Goal: Task Accomplishment & Management: Use online tool/utility

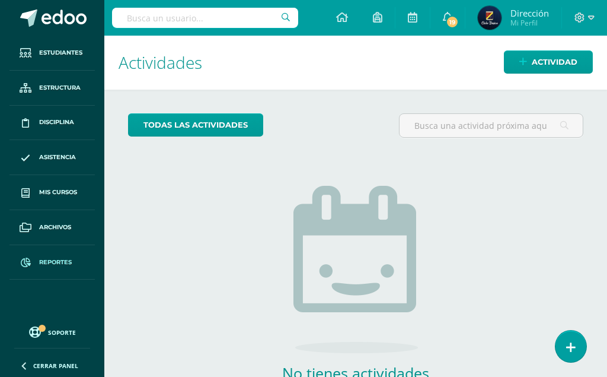
click at [48, 253] on link "Reportes" at bounding box center [51, 262] width 85 height 35
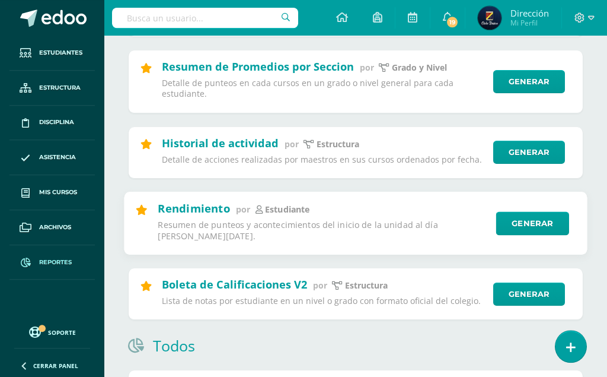
scroll to position [424, 0]
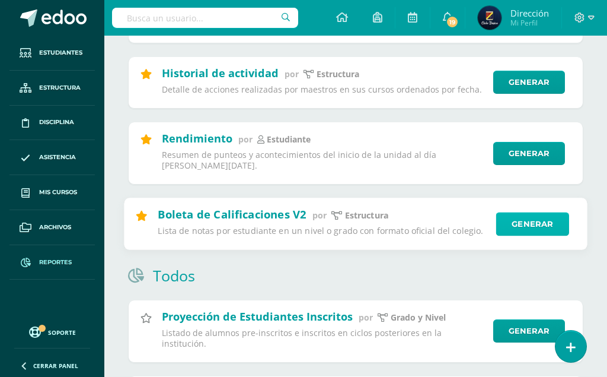
click at [520, 212] on link "Generar" at bounding box center [533, 224] width 73 height 24
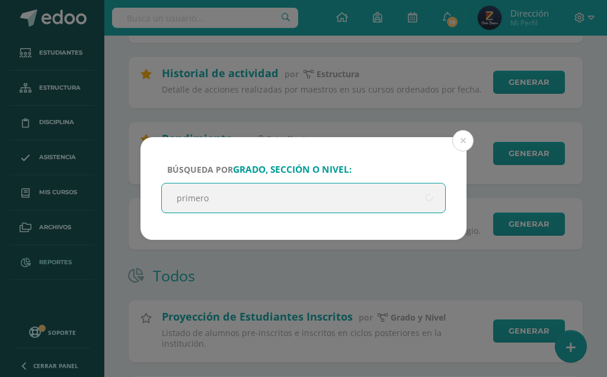
type input "primero A"
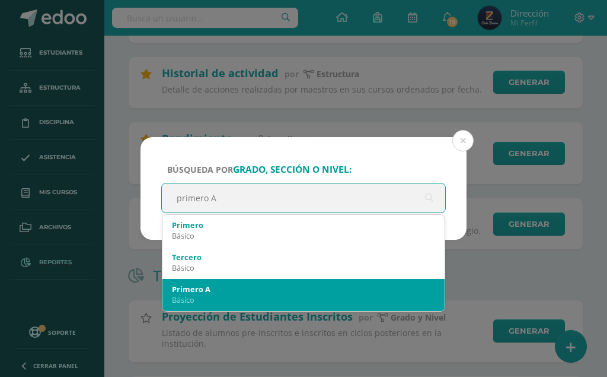
click at [283, 287] on div "Primero A" at bounding box center [303, 289] width 263 height 11
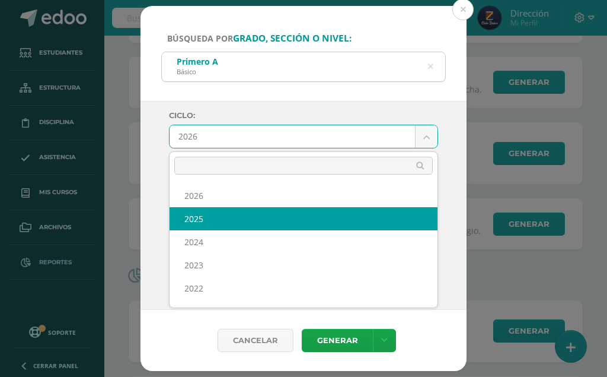
select select "6"
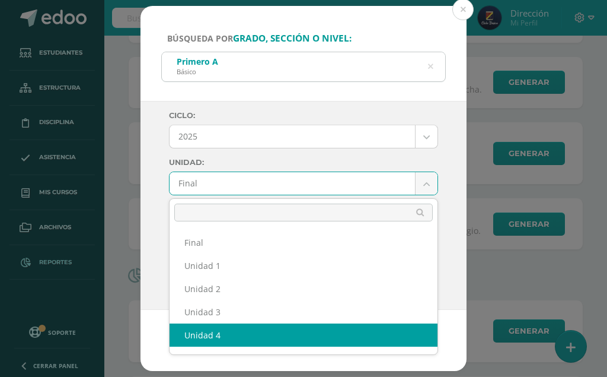
drag, startPoint x: 266, startPoint y: 331, endPoint x: 278, endPoint y: 320, distance: 15.5
select select "Unidad 4"
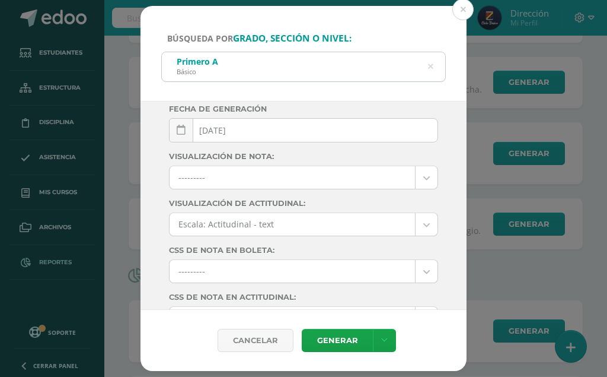
scroll to position [198, 0]
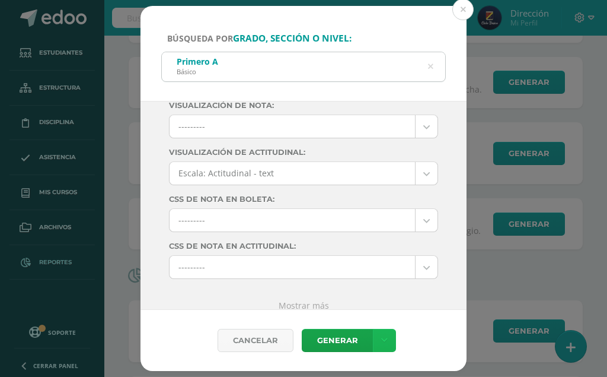
click at [383, 337] on icon at bounding box center [384, 340] width 7 height 10
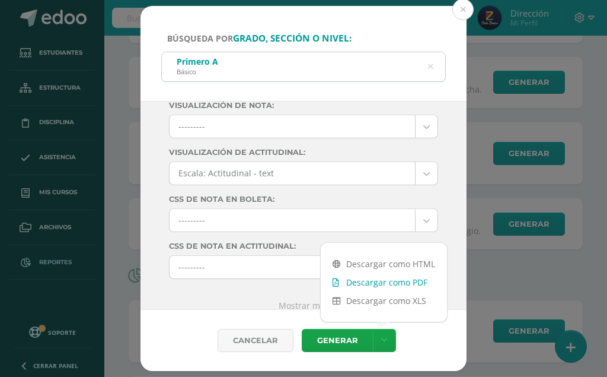
click at [387, 278] on link "Descargar como PDF" at bounding box center [384, 282] width 126 height 18
click at [433, 64] on icon at bounding box center [431, 66] width 30 height 5
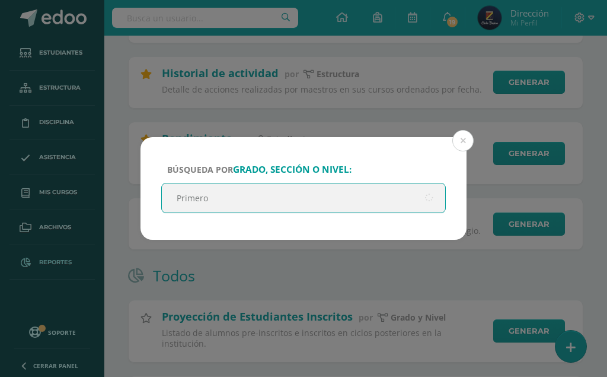
type input "Primero"
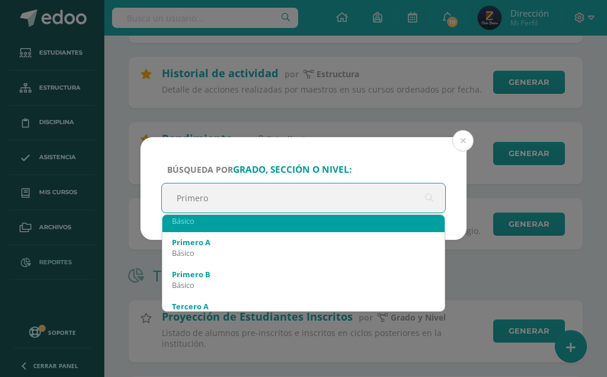
scroll to position [68, 0]
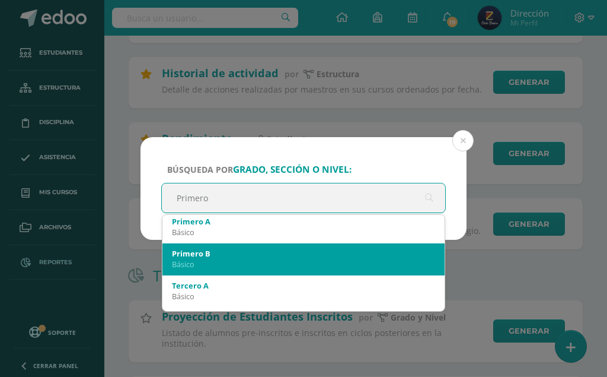
click at [245, 257] on div "Primero B" at bounding box center [303, 253] width 263 height 11
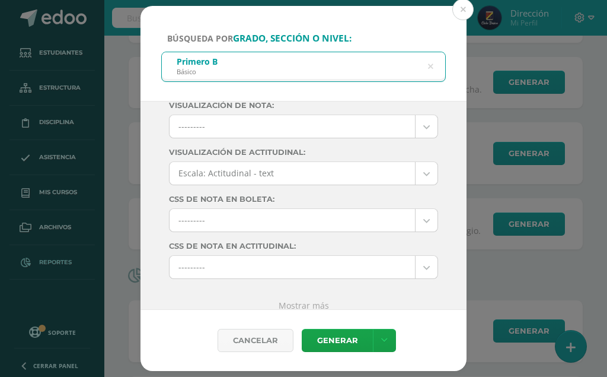
scroll to position [0, 0]
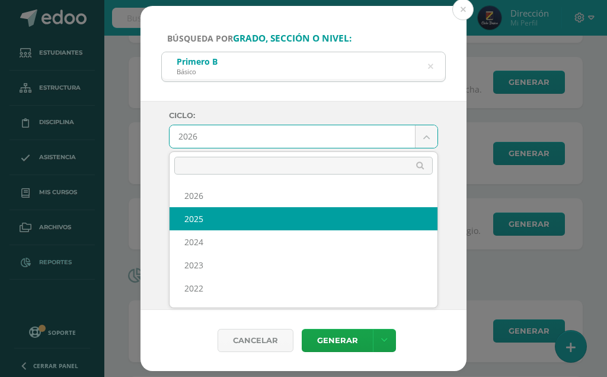
drag, startPoint x: 241, startPoint y: 217, endPoint x: 296, endPoint y: 209, distance: 55.1
select select "6"
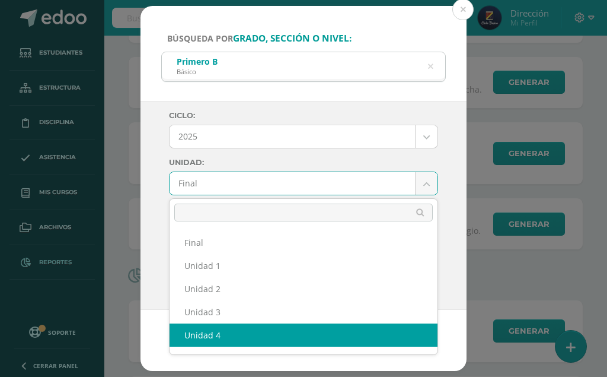
select select "Unidad 4"
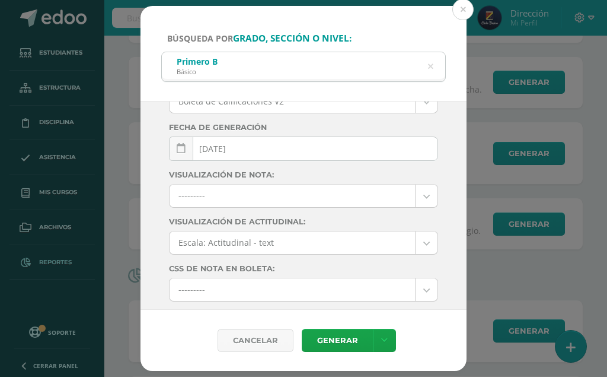
scroll to position [198, 0]
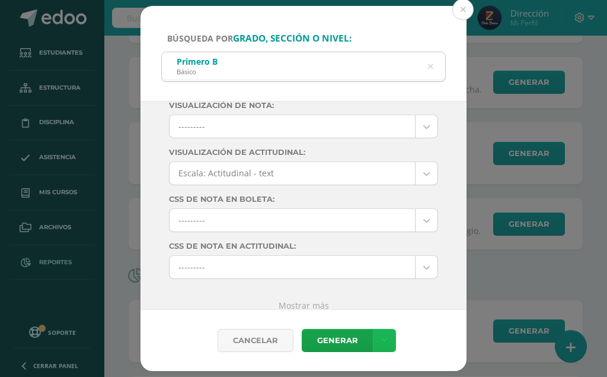
click at [382, 342] on icon at bounding box center [384, 340] width 7 height 10
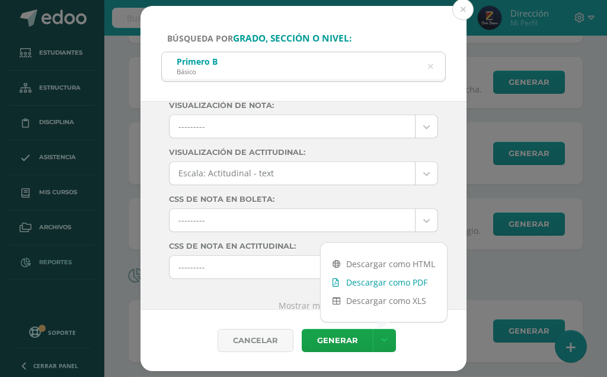
click at [400, 277] on link "Descargar como PDF" at bounding box center [384, 282] width 126 height 18
click at [428, 63] on div "Primero B Básico" at bounding box center [304, 65] width 284 height 27
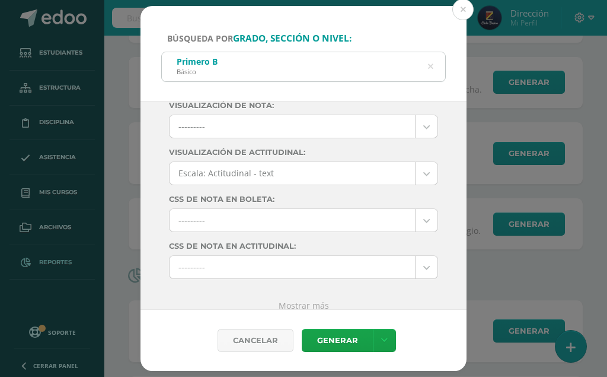
click at [432, 67] on icon at bounding box center [431, 66] width 30 height 5
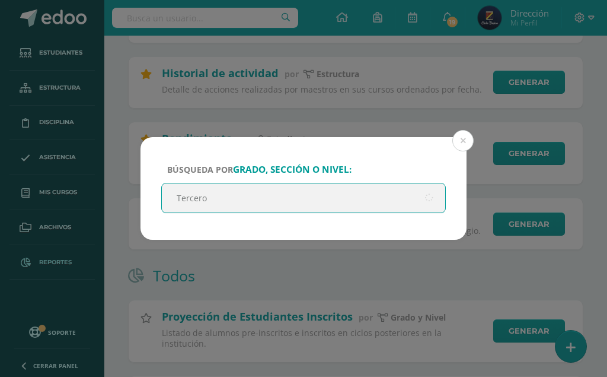
type input "Tercero A"
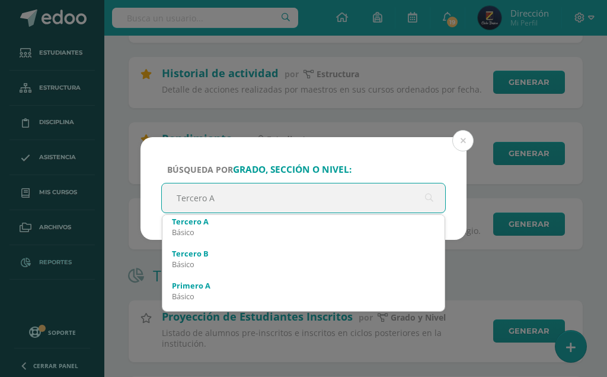
scroll to position [68, 0]
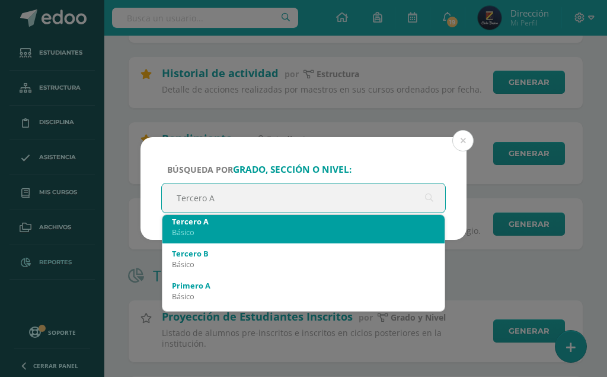
click at [262, 235] on div "Básico" at bounding box center [303, 232] width 263 height 11
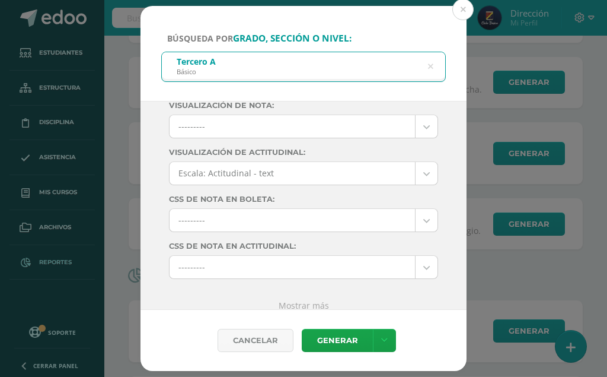
scroll to position [0, 0]
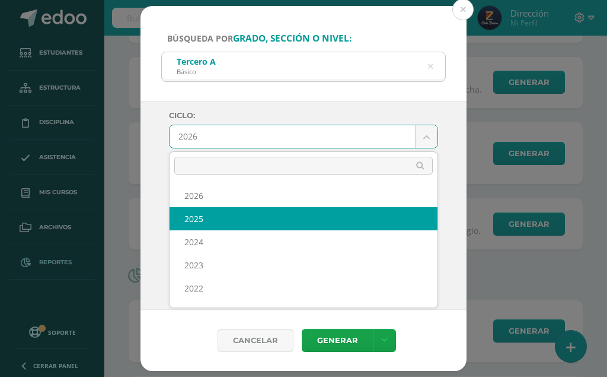
select select "6"
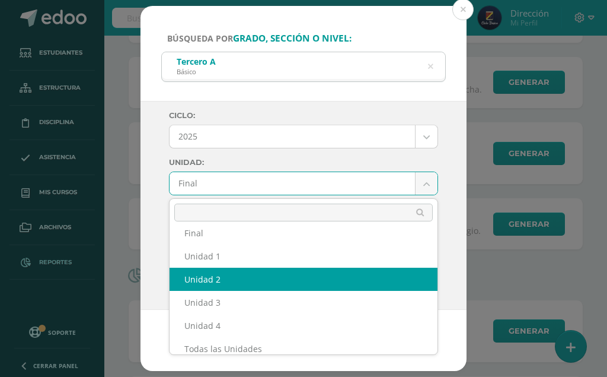
scroll to position [20, 0]
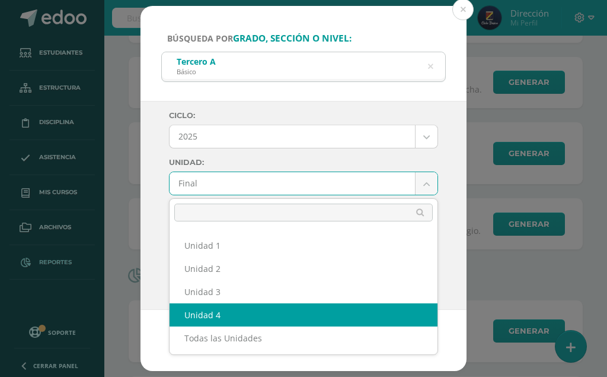
select select "Unidad 4"
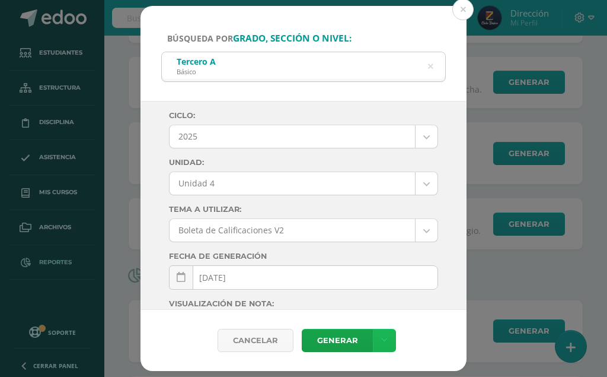
click at [381, 339] on icon at bounding box center [384, 340] width 7 height 10
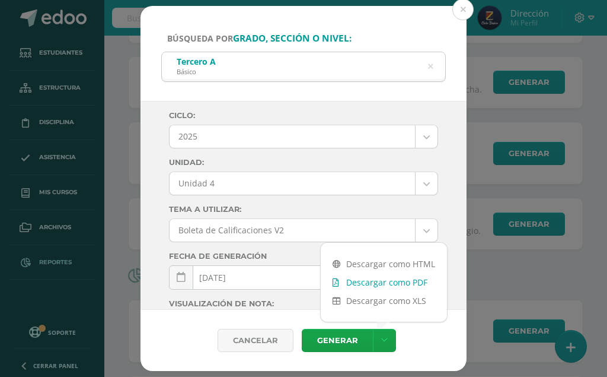
click at [388, 276] on link "Descargar como PDF" at bounding box center [384, 282] width 126 height 18
click at [433, 64] on icon at bounding box center [431, 66] width 30 height 5
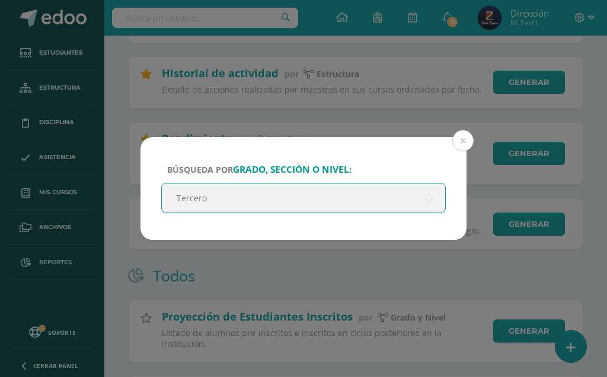
type input "Tercero"
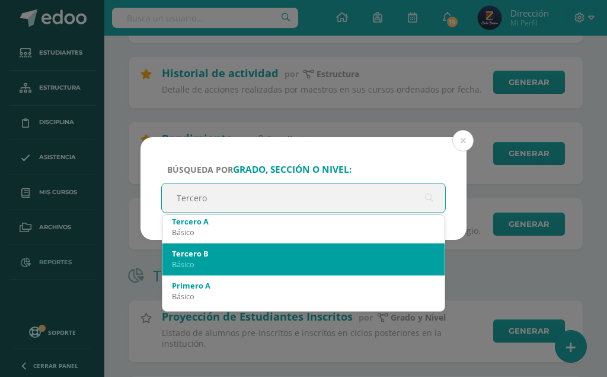
click at [234, 259] on div "Tercero B Básico" at bounding box center [303, 258] width 263 height 31
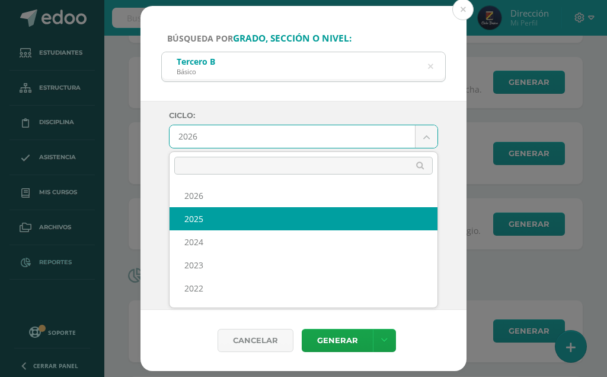
select select "6"
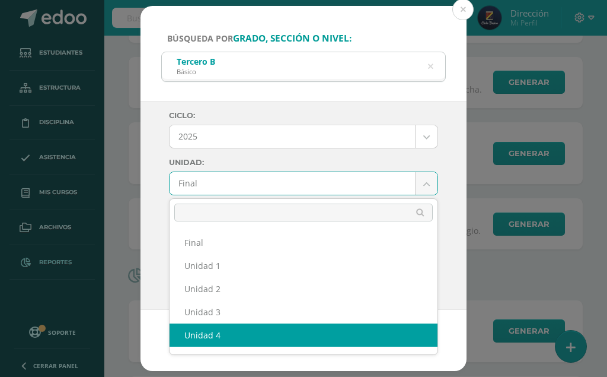
select select "Unidad 4"
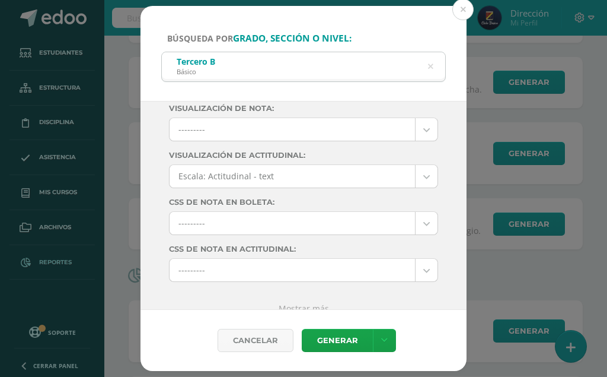
scroll to position [198, 0]
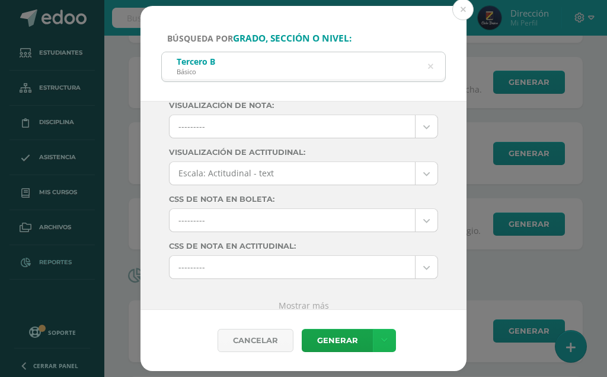
click at [382, 335] on icon at bounding box center [384, 340] width 7 height 10
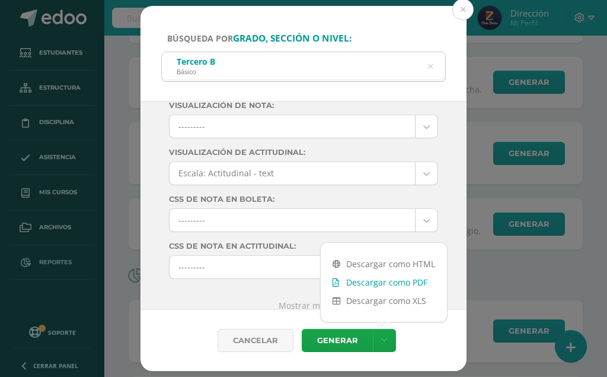
click at [388, 279] on link "Descargar como PDF" at bounding box center [384, 282] width 126 height 18
click at [430, 66] on icon at bounding box center [430, 67] width 25 height 25
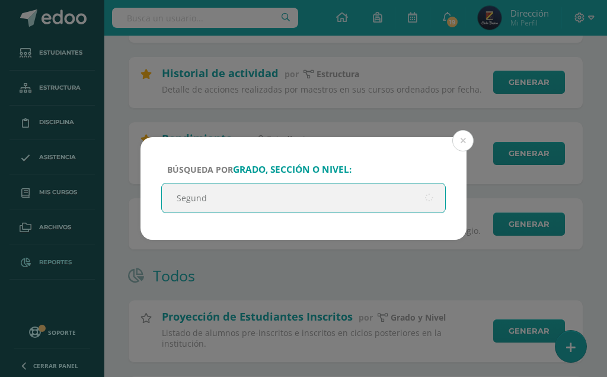
type input "Segundo"
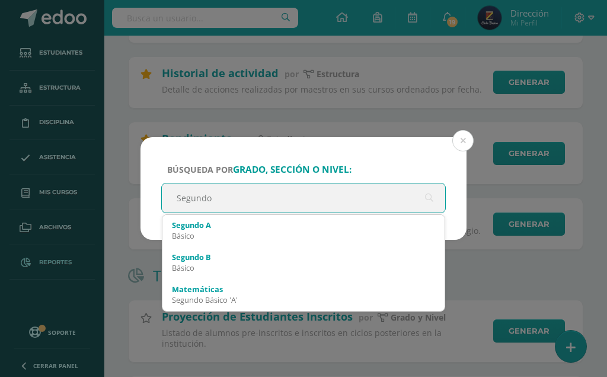
scroll to position [32, 0]
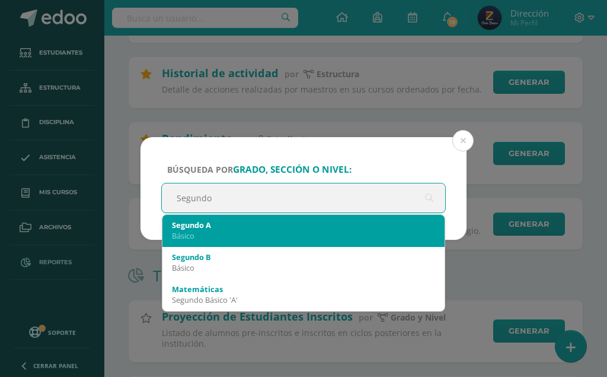
click at [294, 234] on div "Básico" at bounding box center [303, 235] width 263 height 11
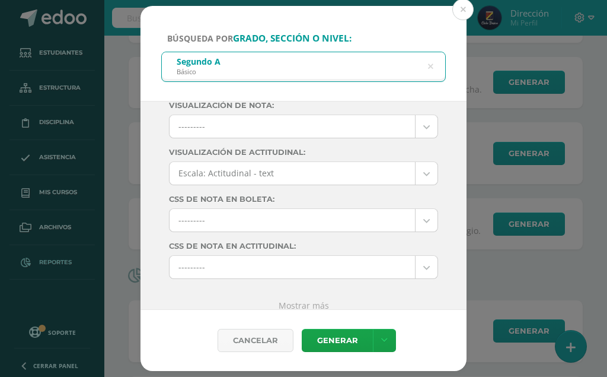
scroll to position [0, 0]
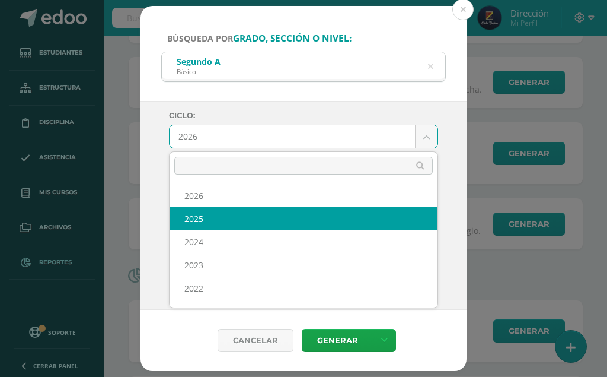
select select "6"
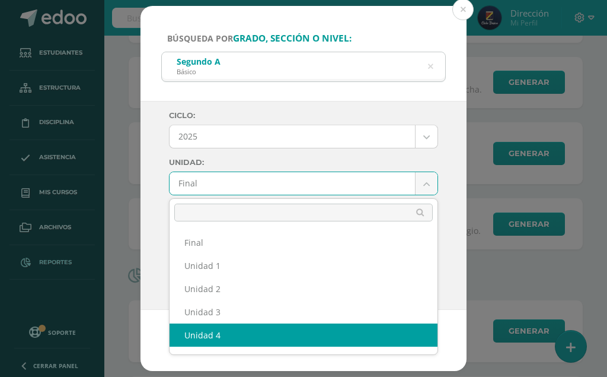
select select "Unidad 4"
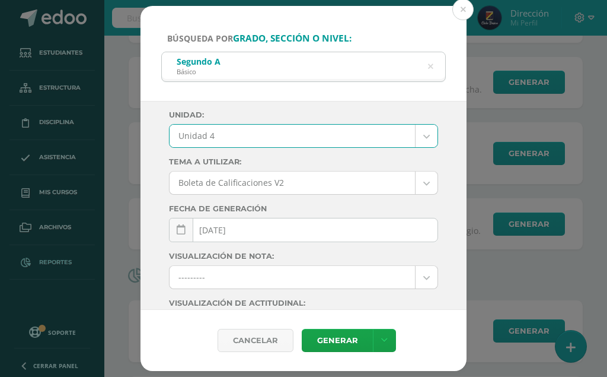
scroll to position [198, 0]
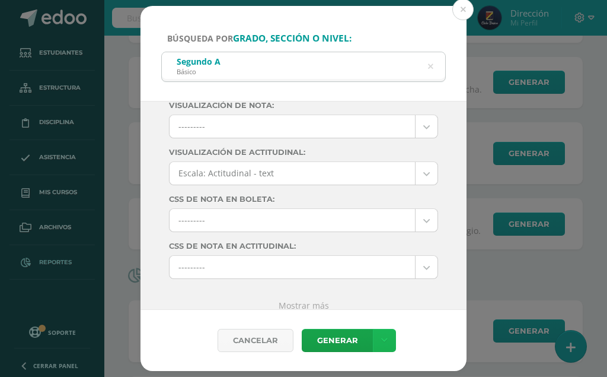
click at [381, 340] on icon at bounding box center [384, 340] width 7 height 10
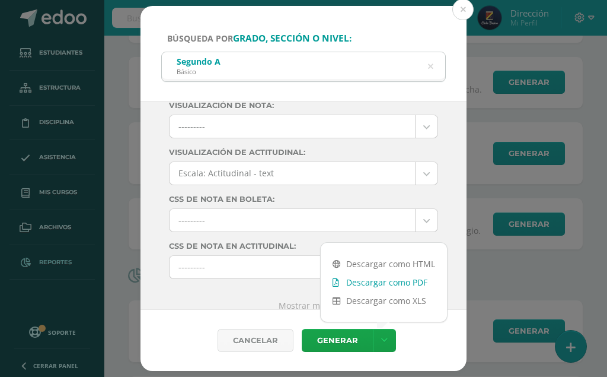
click at [394, 277] on link "Descargar como PDF" at bounding box center [384, 282] width 126 height 18
